Goal: Book appointment/travel/reservation

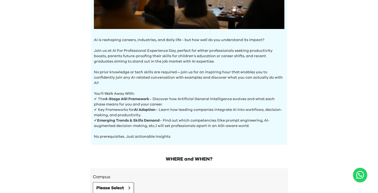
scroll to position [203, 0]
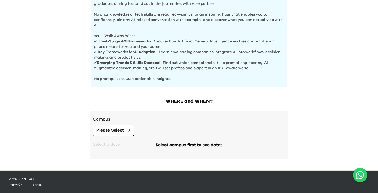
click at [126, 124] on div "Campus Please Select" at bounding box center [189, 126] width 193 height 20
click at [130, 130] on icon at bounding box center [129, 130] width 1 height 3
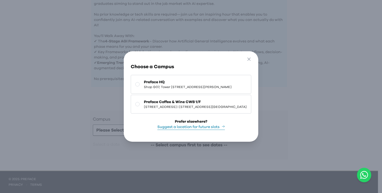
click at [157, 97] on button "Preface Coffee & Wine CWB 1/F 1/F, [STREET_ADDRESS]The Sharp 1樓" at bounding box center [191, 104] width 120 height 19
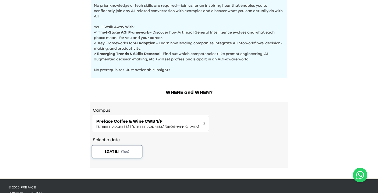
scroll to position [220, 0]
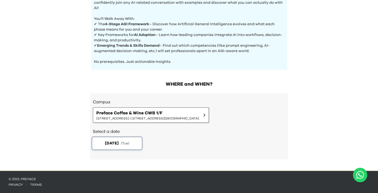
click at [137, 140] on button "[DATE] ( Tue )" at bounding box center [116, 143] width 51 height 13
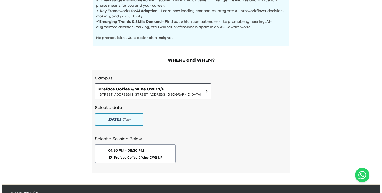
scroll to position [258, 0]
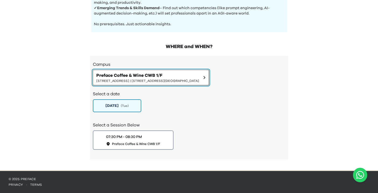
click at [122, 83] on span "[STREET_ADDRESS] | [STREET_ADDRESS][GEOGRAPHIC_DATA]" at bounding box center [147, 81] width 103 height 4
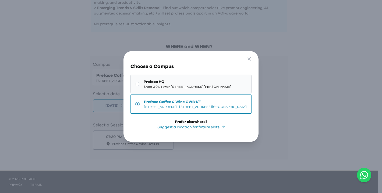
click at [158, 87] on span "Shop G07, Tower [STREET_ADDRESS][PERSON_NAME]" at bounding box center [188, 87] width 88 height 4
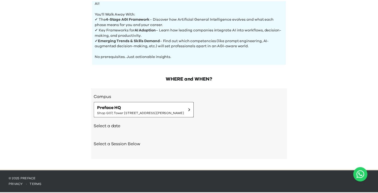
scroll to position [226, 0]
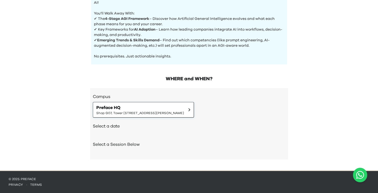
drag, startPoint x: 124, startPoint y: 118, endPoint x: 127, endPoint y: 114, distance: 5.0
click at [124, 118] on div "Select a date" at bounding box center [189, 127] width 193 height 18
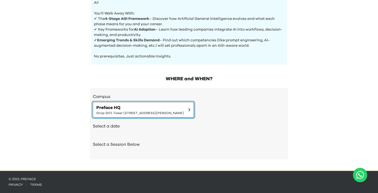
click at [129, 109] on span "Preface HQ" at bounding box center [140, 108] width 88 height 6
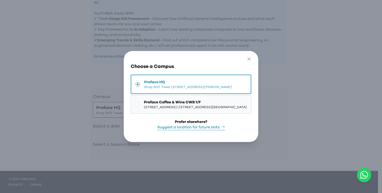
click at [160, 105] on span "[STREET_ADDRESS] | [STREET_ADDRESS][GEOGRAPHIC_DATA]" at bounding box center [195, 107] width 103 height 4
